Goal: Information Seeking & Learning: Learn about a topic

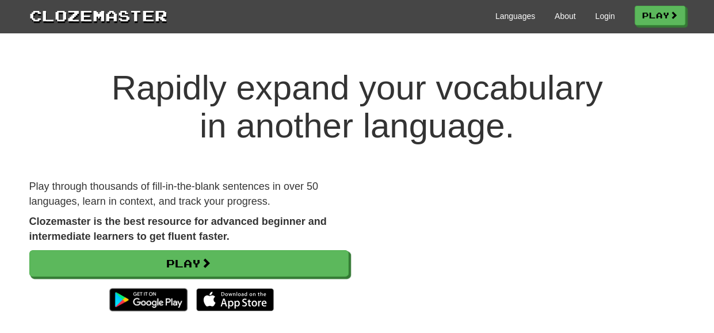
click at [646, 11] on link "Play" at bounding box center [660, 16] width 51 height 20
click at [661, 16] on link "Play" at bounding box center [661, 16] width 51 height 20
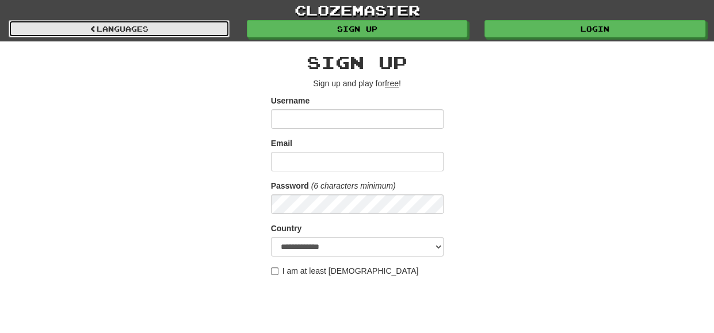
click at [176, 25] on link "Languages" at bounding box center [119, 28] width 221 height 17
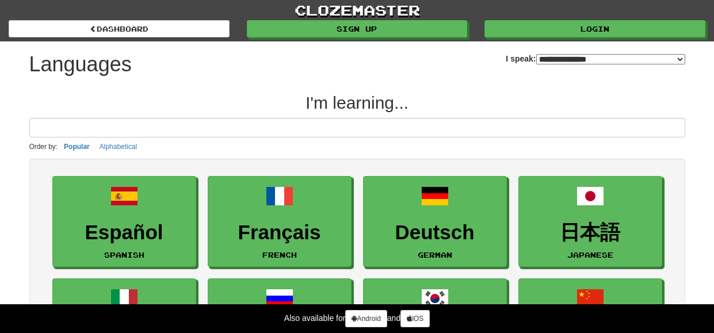
select select "*******"
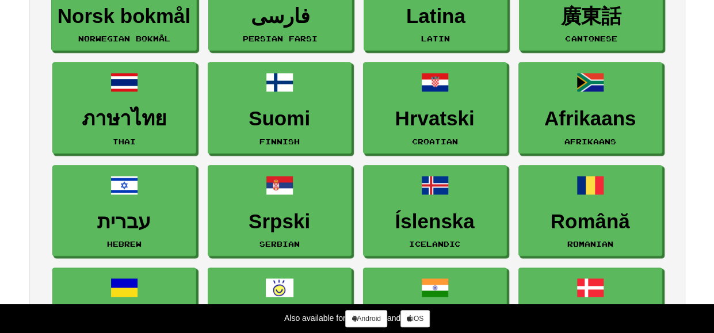
scroll to position [630, 0]
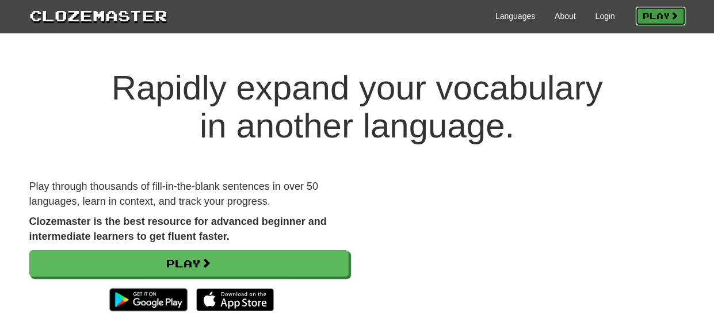
drag, startPoint x: 652, startPoint y: 22, endPoint x: 637, endPoint y: 17, distance: 15.8
click at [637, 17] on link "Play" at bounding box center [661, 16] width 51 height 20
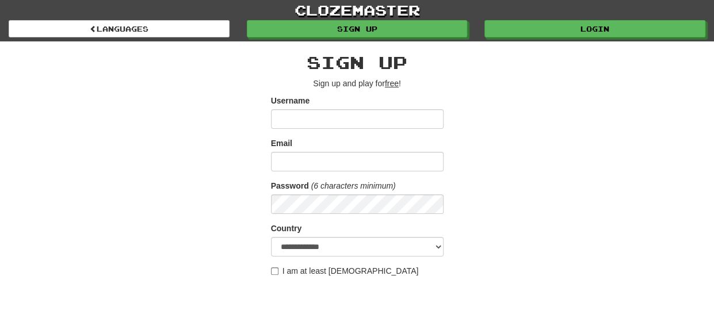
click at [309, 119] on input "Username" at bounding box center [357, 119] width 173 height 20
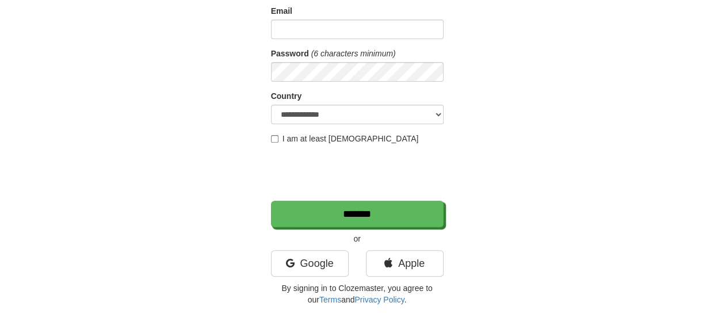
scroll to position [137, 0]
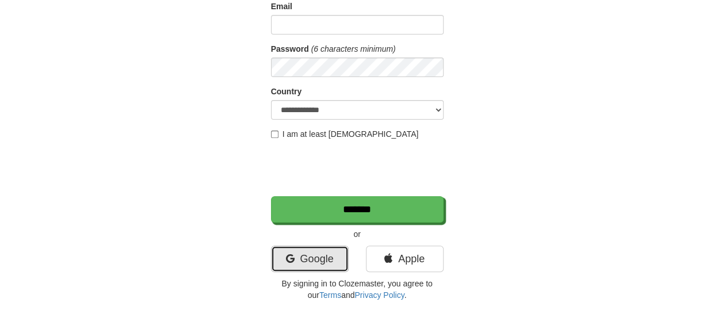
click at [301, 269] on link "Google" at bounding box center [310, 259] width 78 height 26
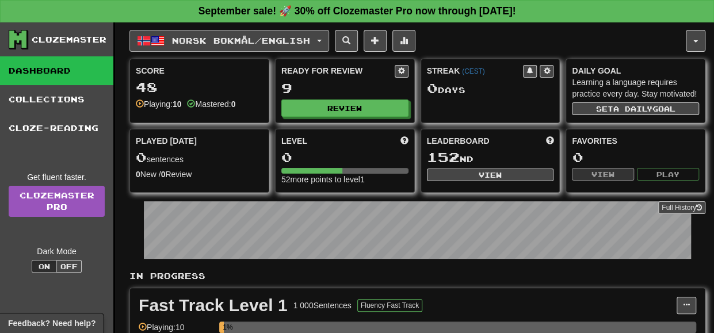
click at [199, 36] on span "Norsk bokmål / English" at bounding box center [241, 41] width 138 height 10
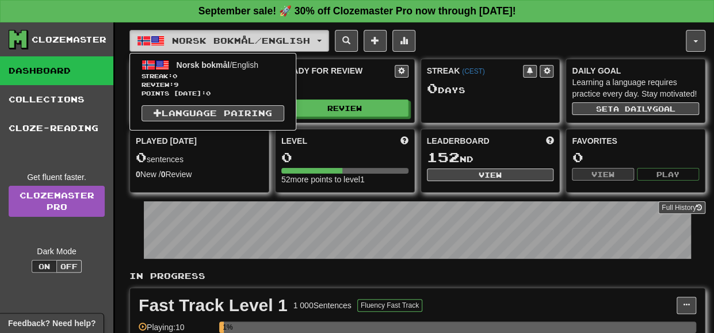
click at [199, 36] on span "Norsk bokmål / English" at bounding box center [241, 41] width 138 height 10
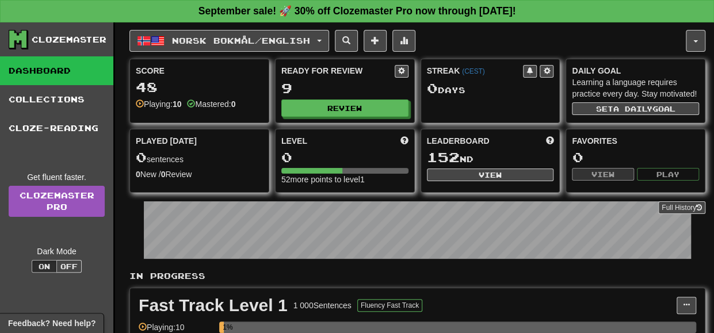
click at [22, 69] on link "Dashboard" at bounding box center [56, 70] width 113 height 29
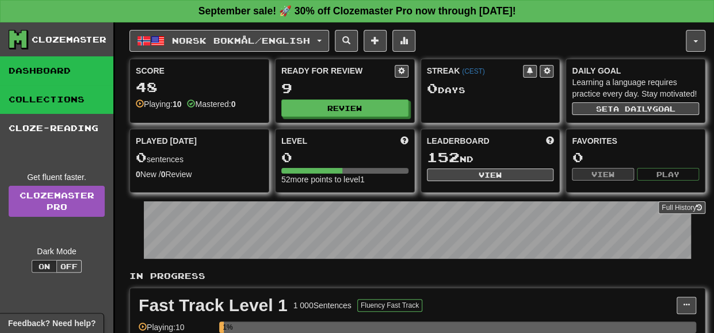
click at [48, 98] on link "Collections" at bounding box center [56, 99] width 113 height 29
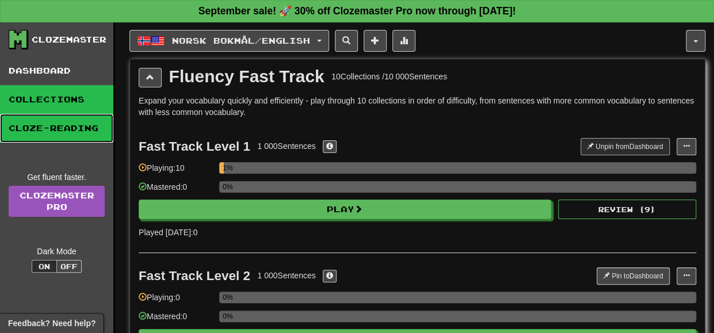
click at [53, 126] on link "Cloze-Reading" at bounding box center [56, 128] width 113 height 29
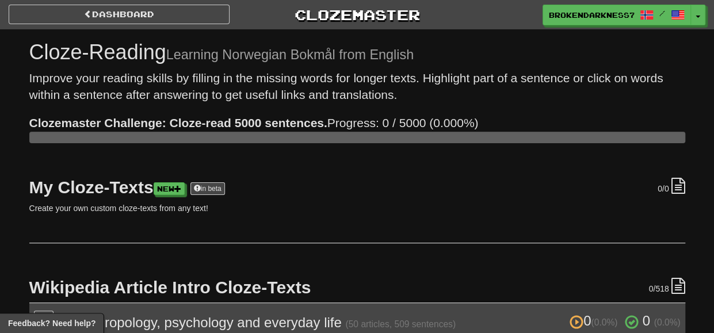
click at [45, 74] on p "Improve your reading skills by filling in the missing words for longer texts. H…" at bounding box center [357, 87] width 656 height 34
click at [98, 13] on link "Dashboard" at bounding box center [119, 15] width 221 height 20
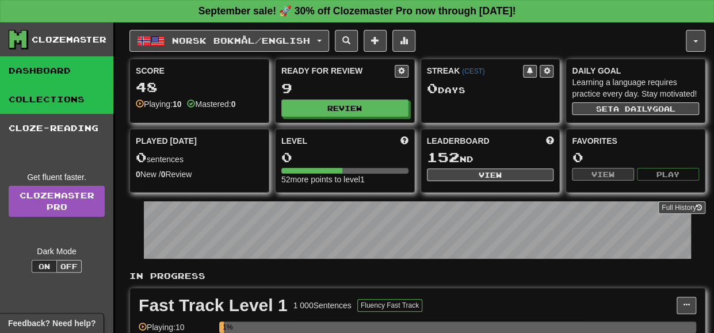
click at [89, 107] on link "Collections" at bounding box center [56, 99] width 113 height 29
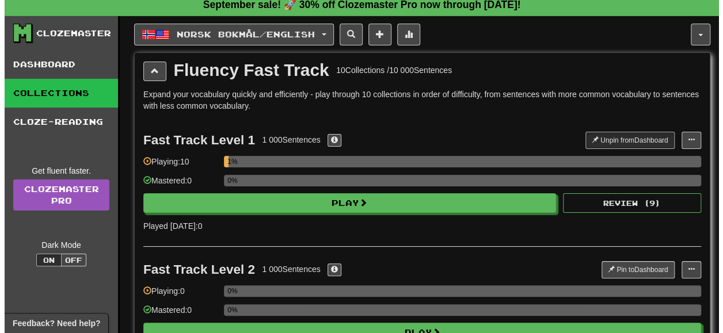
scroll to position [3, 0]
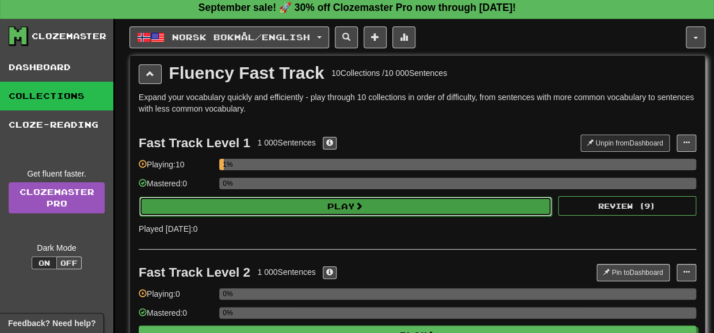
click at [316, 201] on button "Play" at bounding box center [345, 207] width 413 height 20
select select "**"
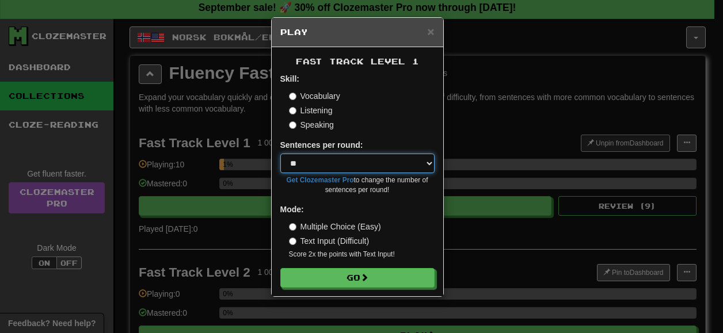
click at [397, 163] on select "* ** ** ** ** ** *** ********" at bounding box center [357, 164] width 154 height 20
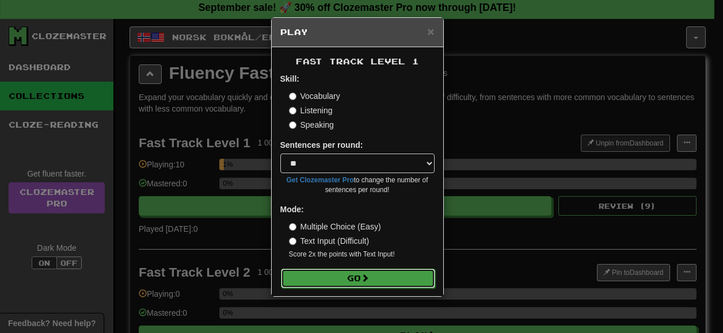
click at [358, 282] on button "Go" at bounding box center [358, 279] width 154 height 20
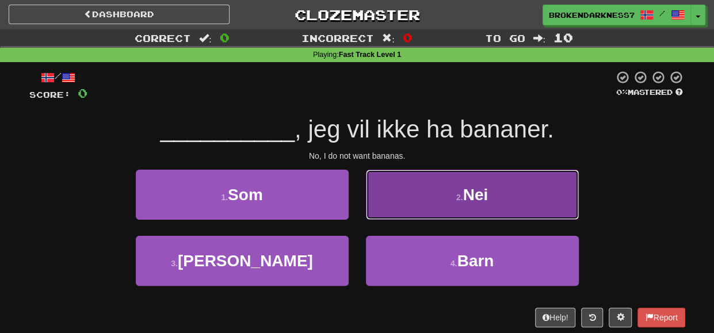
click at [465, 204] on button "2 . Nei" at bounding box center [472, 195] width 213 height 50
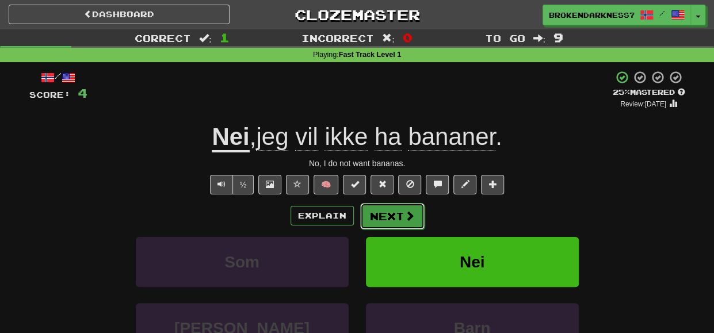
click at [387, 212] on button "Next" at bounding box center [392, 216] width 64 height 26
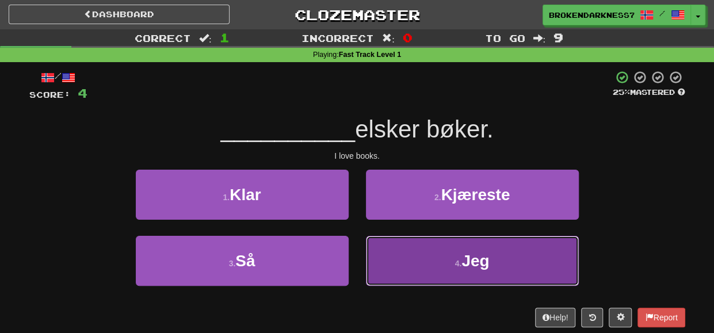
click at [372, 272] on button "4 . Jeg" at bounding box center [472, 261] width 213 height 50
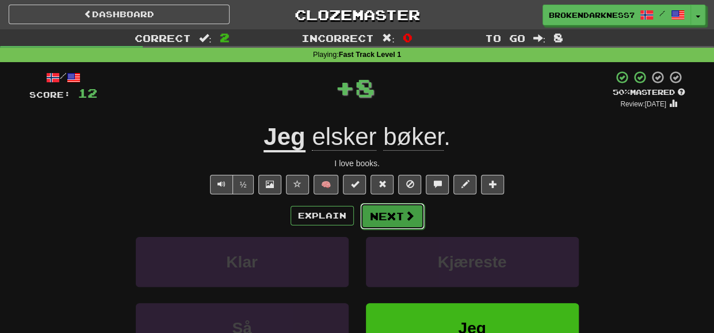
click at [395, 212] on button "Next" at bounding box center [392, 216] width 64 height 26
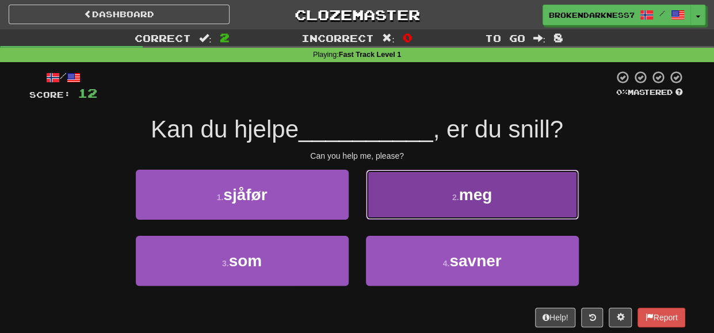
click at [439, 199] on button "2 . meg" at bounding box center [472, 195] width 213 height 50
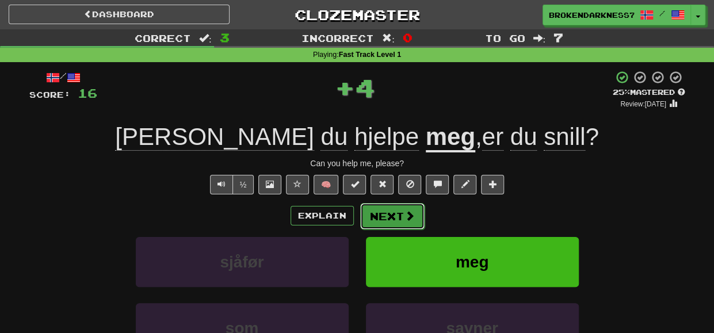
click at [413, 215] on button "Next" at bounding box center [392, 216] width 64 height 26
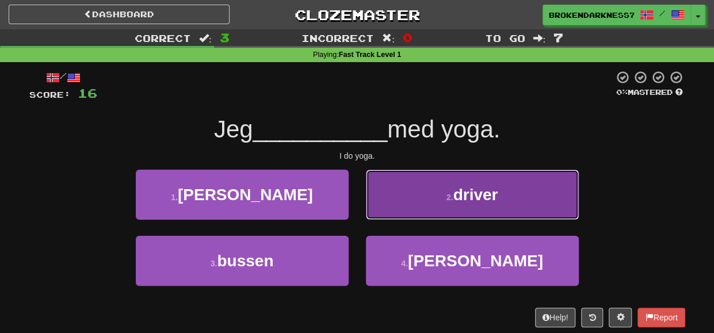
click at [446, 185] on button "2 . driver" at bounding box center [472, 195] width 213 height 50
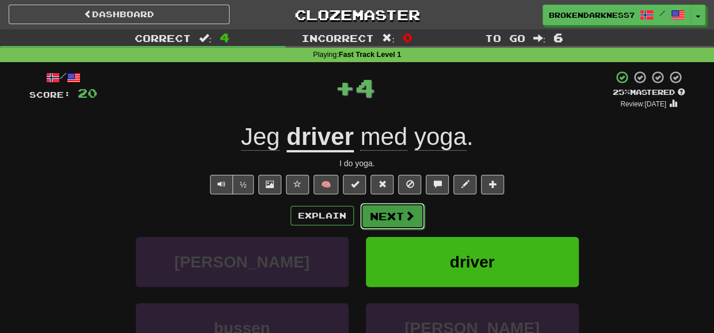
click at [406, 220] on span at bounding box center [410, 216] width 10 height 10
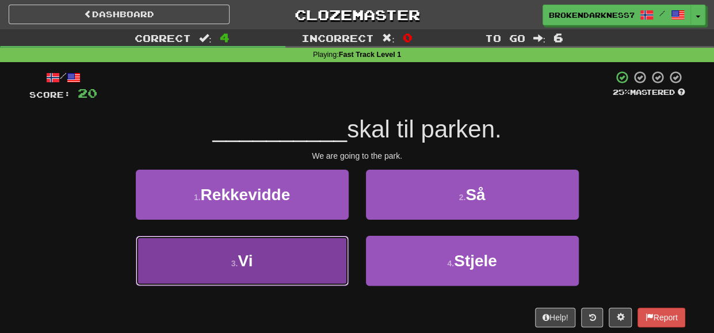
click at [312, 277] on button "3 . Vi" at bounding box center [242, 261] width 213 height 50
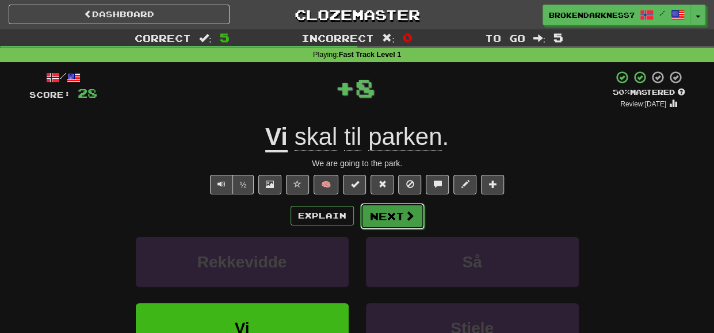
click at [371, 216] on button "Next" at bounding box center [392, 216] width 64 height 26
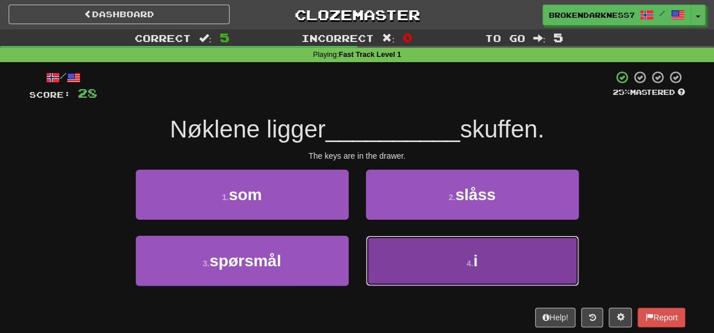
click at [428, 282] on button "4 . i" at bounding box center [472, 261] width 213 height 50
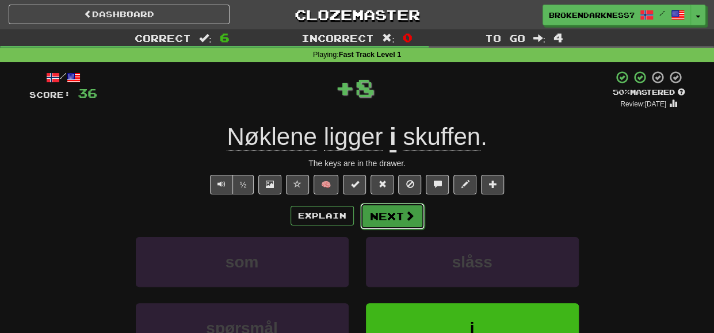
click at [393, 215] on button "Next" at bounding box center [392, 216] width 64 height 26
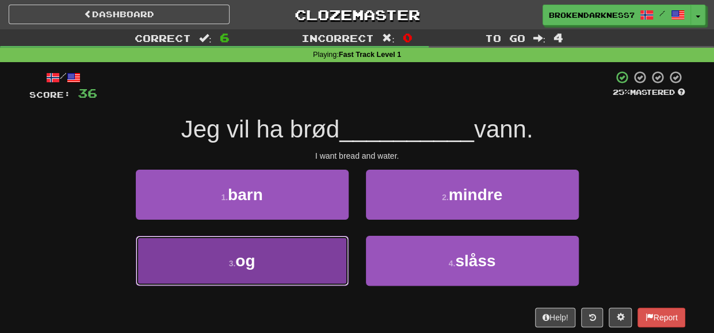
click at [322, 266] on button "3 . og" at bounding box center [242, 261] width 213 height 50
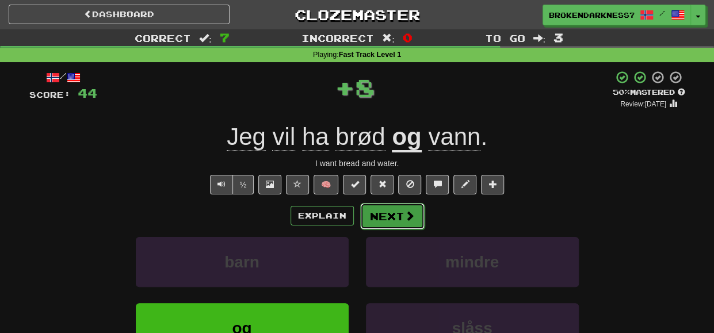
click at [378, 211] on button "Next" at bounding box center [392, 216] width 64 height 26
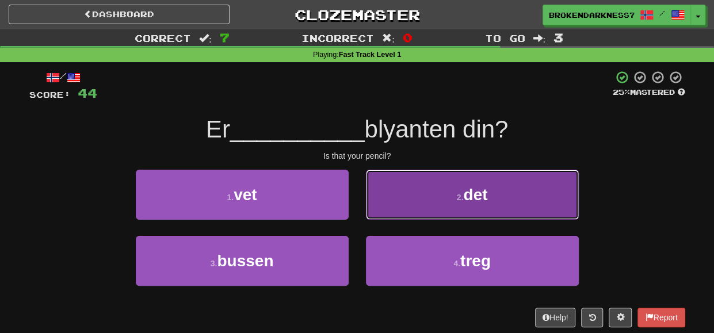
click at [397, 199] on button "2 . det" at bounding box center [472, 195] width 213 height 50
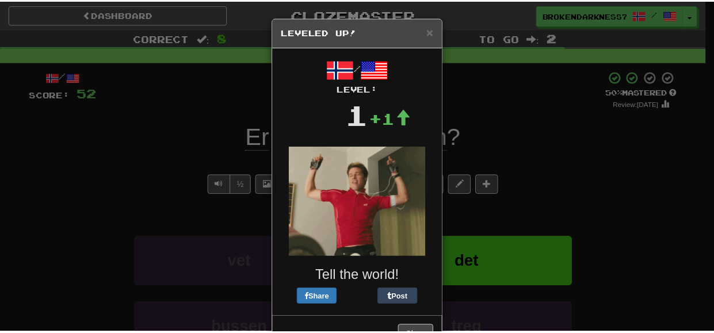
scroll to position [38, 0]
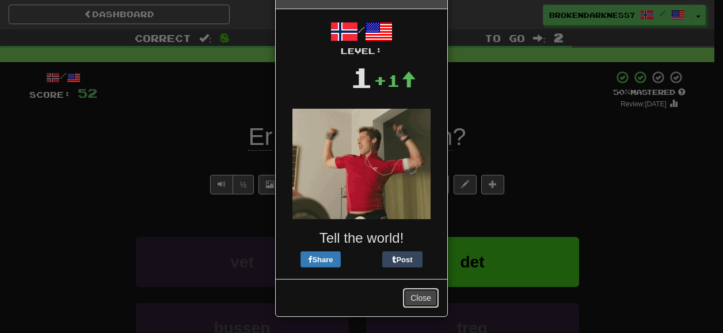
click at [405, 291] on button "Close" at bounding box center [421, 298] width 36 height 20
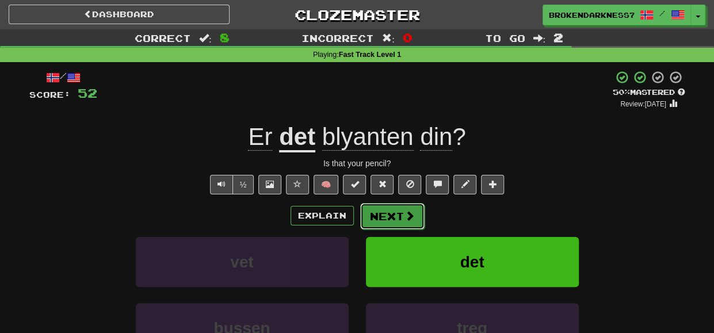
click at [408, 223] on button "Next" at bounding box center [392, 216] width 64 height 26
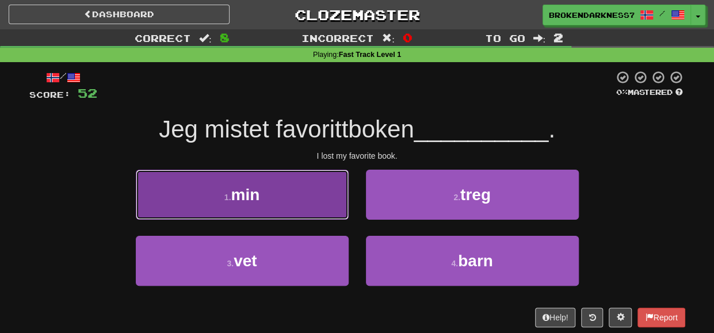
click at [331, 203] on button "1 . min" at bounding box center [242, 195] width 213 height 50
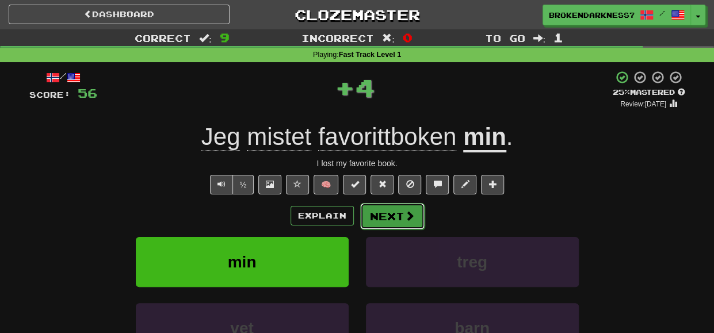
click at [383, 214] on button "Next" at bounding box center [392, 216] width 64 height 26
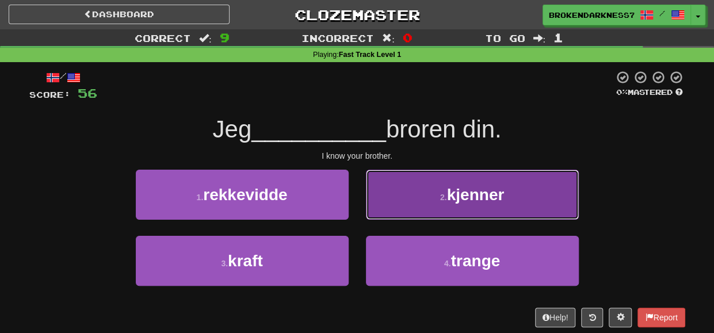
click at [396, 178] on button "2 . kjenner" at bounding box center [472, 195] width 213 height 50
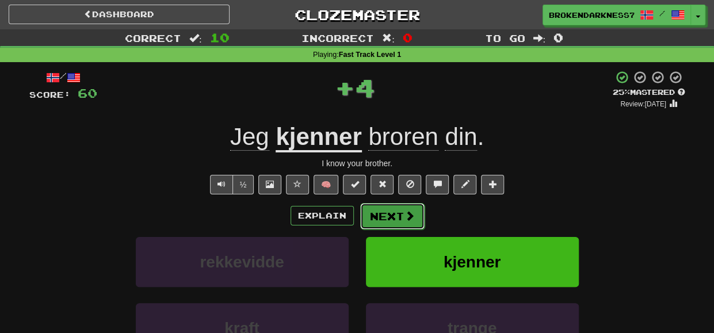
click at [378, 207] on button "Next" at bounding box center [392, 216] width 64 height 26
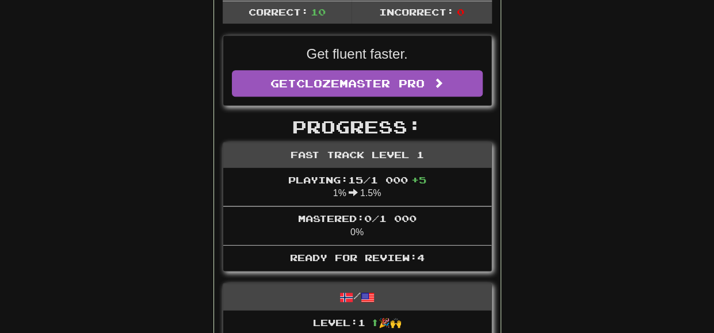
scroll to position [282, 0]
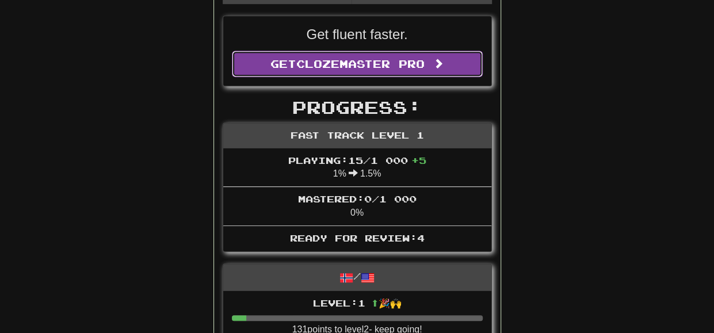
click at [379, 64] on span "Clozemaster Pro" at bounding box center [360, 64] width 128 height 13
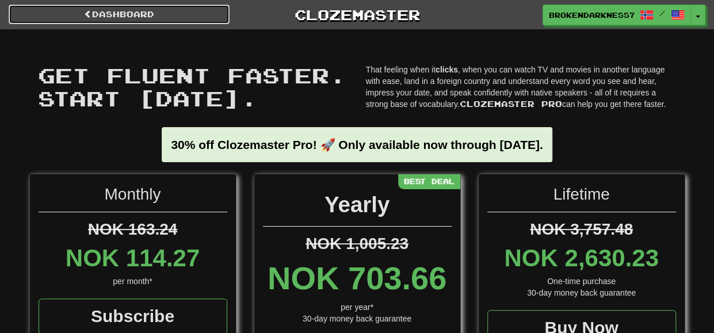
click at [195, 22] on link "Dashboard" at bounding box center [119, 15] width 221 height 20
